Goal: Browse casually

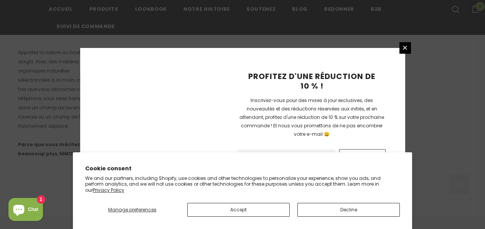
scroll to position [592, 0]
